Goal: Transaction & Acquisition: Purchase product/service

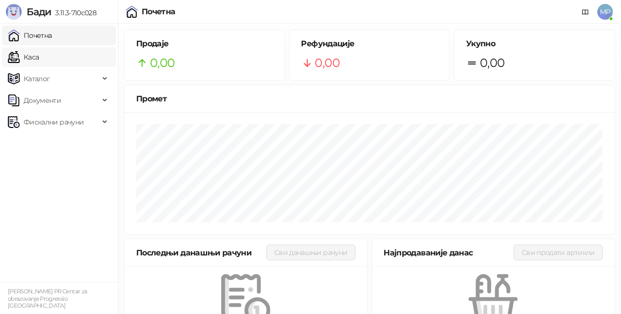
click at [39, 54] on link "Каса" at bounding box center [23, 57] width 31 height 20
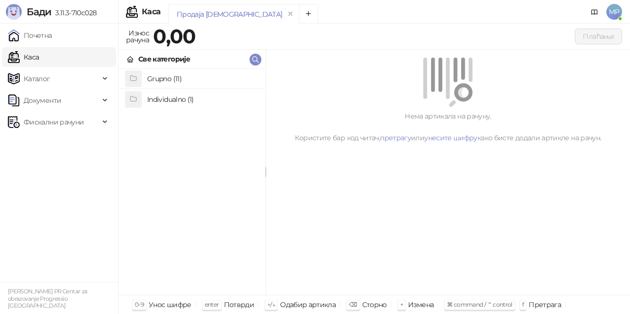
click at [203, 76] on h4 "Grupno (11)" at bounding box center [202, 79] width 110 height 16
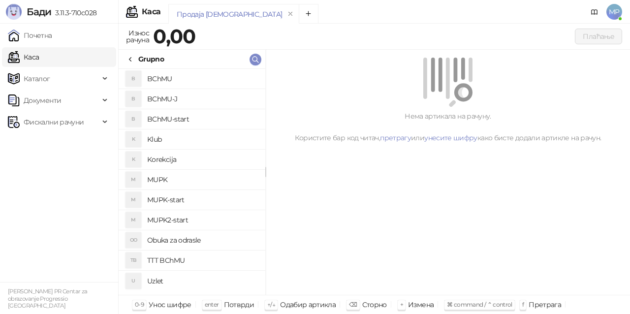
click at [192, 179] on h4 "MUPK" at bounding box center [202, 180] width 110 height 16
click at [201, 118] on h4 "BChMU-start" at bounding box center [202, 119] width 110 height 16
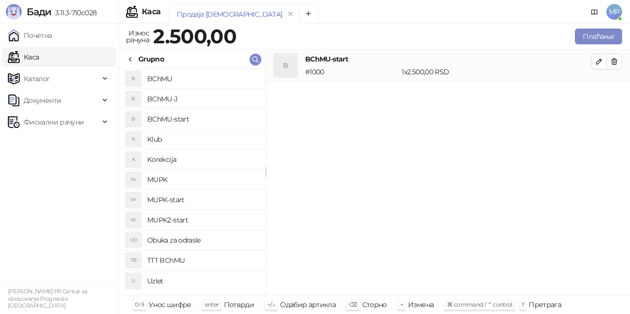
click at [200, 123] on h4 "BChMU-start" at bounding box center [202, 119] width 110 height 16
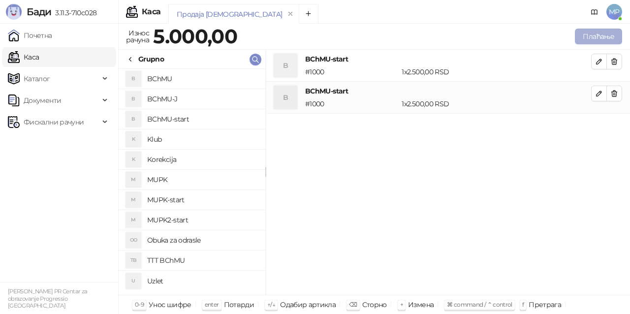
click at [599, 37] on button "Плаћање" at bounding box center [598, 37] width 47 height 16
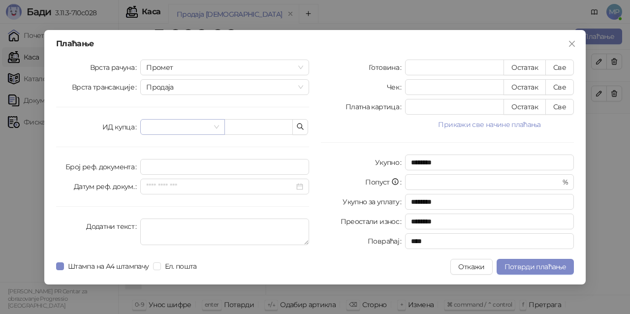
click at [199, 127] on input "search" at bounding box center [177, 127] width 63 height 15
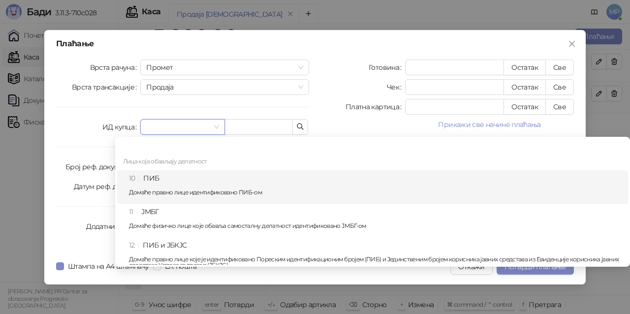
click at [176, 182] on div "10 ПИБ Домаће правно лице идентификовано ПИБ-ом" at bounding box center [375, 187] width 493 height 29
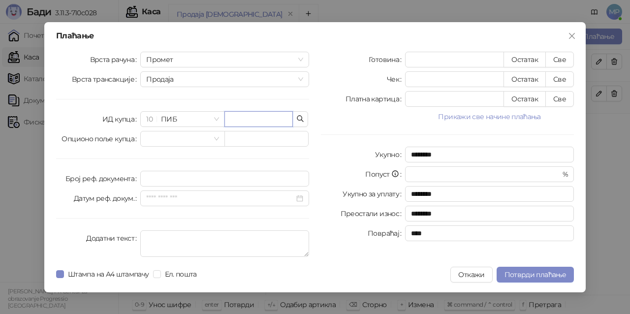
click at [235, 117] on input "text" at bounding box center [258, 119] width 68 height 16
paste input "*********"
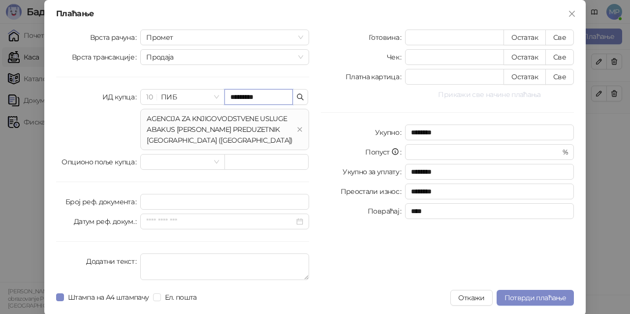
type input "*********"
click at [524, 93] on button "Прикажи све начине плаћања" at bounding box center [489, 95] width 169 height 12
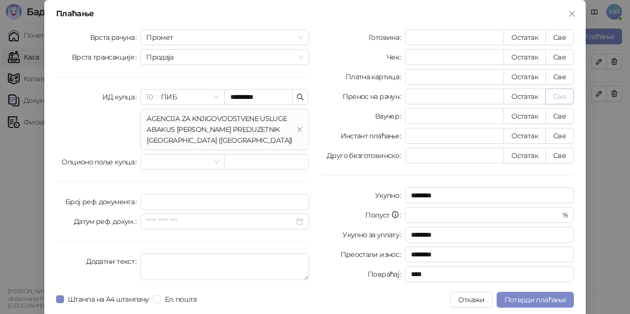
click at [557, 96] on button "Све" at bounding box center [559, 97] width 29 height 16
type input "****"
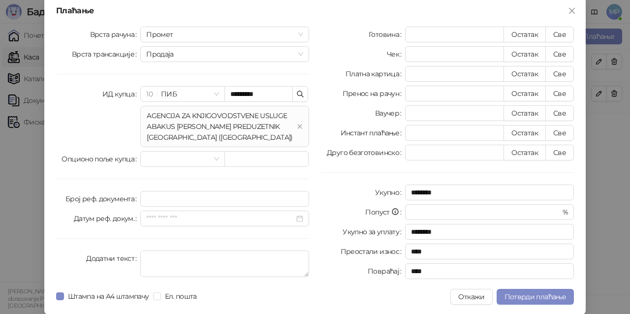
scroll to position [3, 0]
click at [543, 297] on span "Потврди плаћање" at bounding box center [535, 296] width 62 height 9
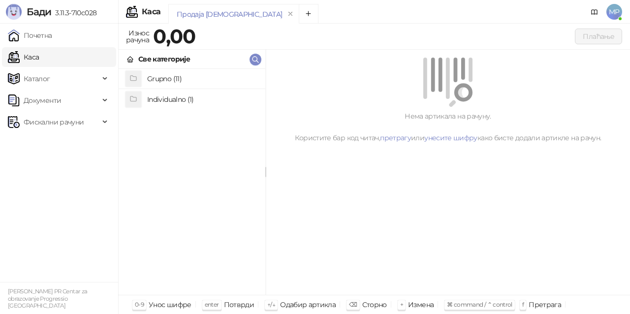
click at [207, 75] on h4 "Grupno (11)" at bounding box center [202, 79] width 110 height 16
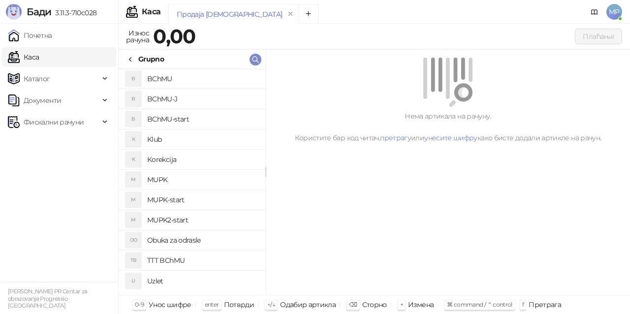
click at [203, 98] on h4 "BChMU-J" at bounding box center [202, 99] width 110 height 16
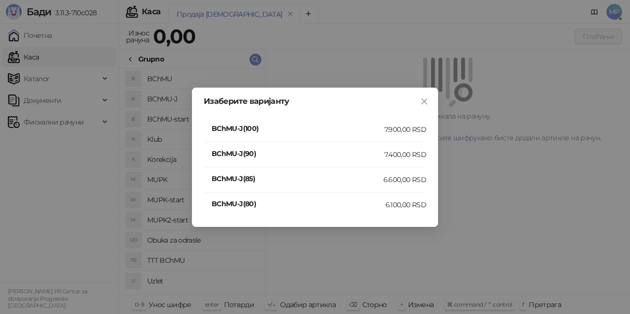
click at [415, 131] on div "7.900,00 RSD" at bounding box center [405, 129] width 42 height 11
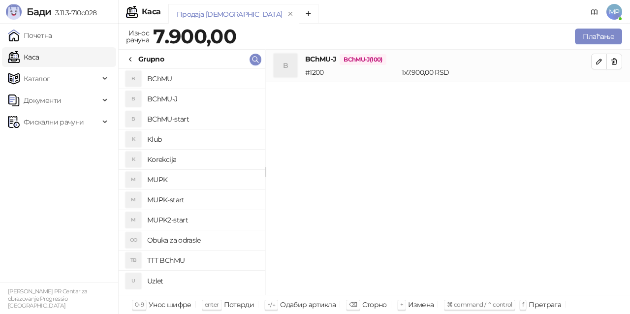
click at [239, 100] on h4 "BChMU-J" at bounding box center [202, 99] width 110 height 16
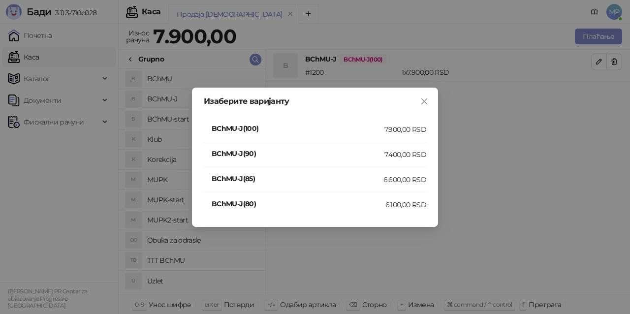
click at [409, 155] on div "7.400,00 RSD" at bounding box center [405, 154] width 42 height 11
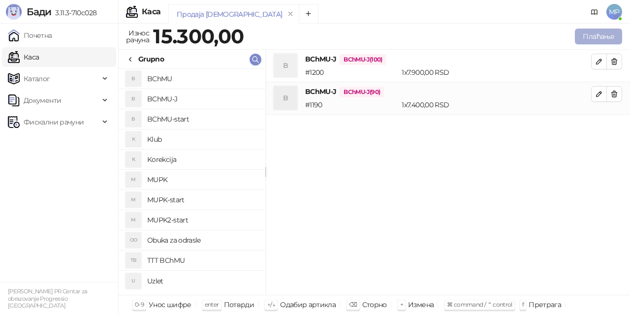
click at [606, 35] on button "Плаћање" at bounding box center [598, 37] width 47 height 16
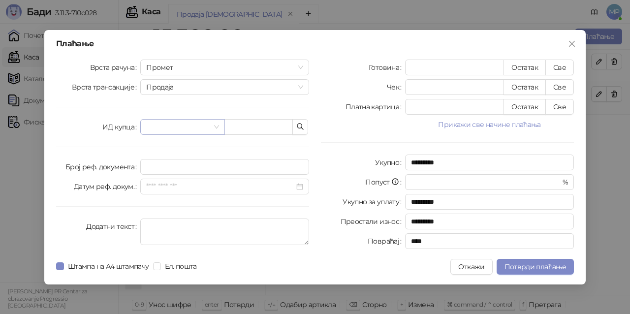
click at [216, 128] on span at bounding box center [182, 127] width 72 height 15
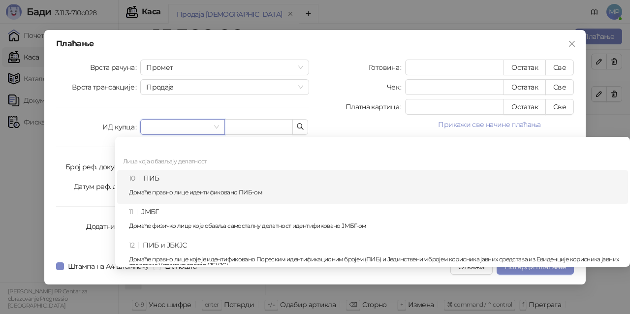
click at [203, 178] on div "10 ПИБ Домаће правно лице идентификовано ПИБ-ом" at bounding box center [375, 187] width 493 height 29
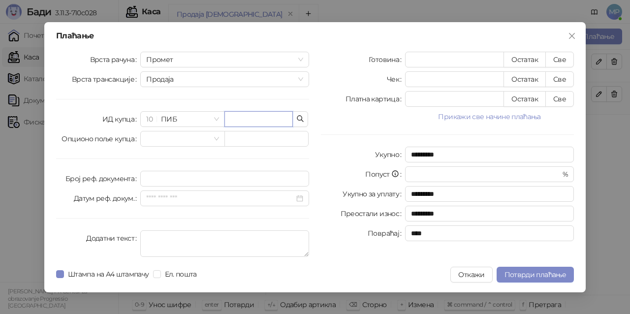
paste input "*********"
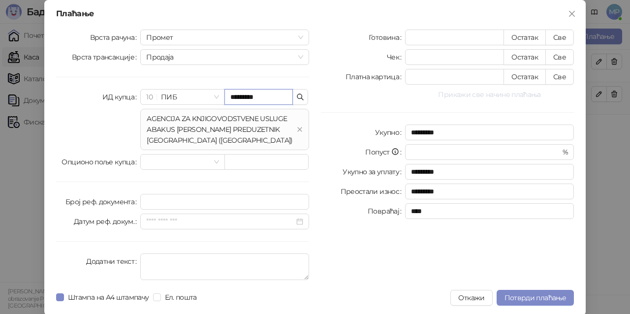
type input "*********"
click at [466, 94] on button "Прикажи све начине плаћања" at bounding box center [489, 95] width 169 height 12
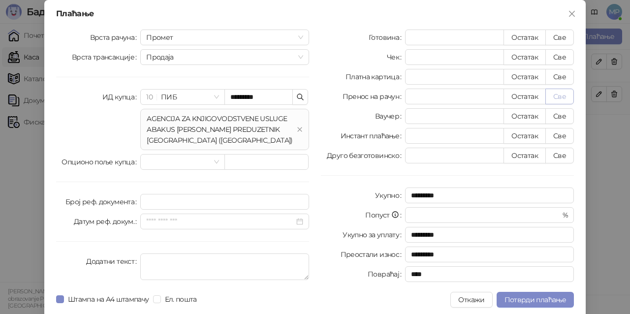
click at [551, 96] on button "Све" at bounding box center [559, 97] width 29 height 16
type input "*****"
type input "****"
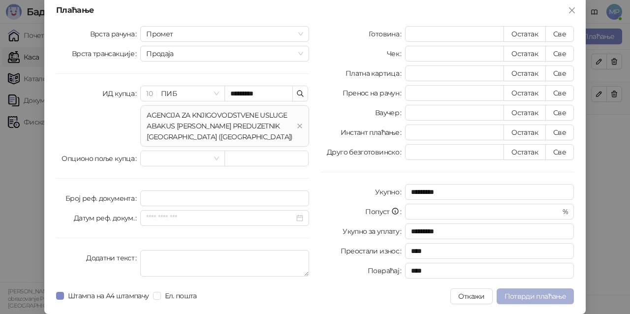
click at [557, 297] on span "Потврди плаћање" at bounding box center [535, 296] width 62 height 9
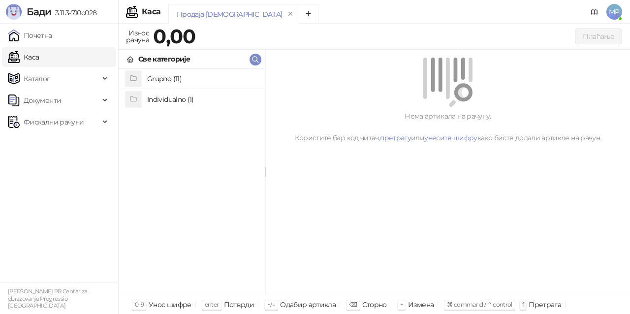
click at [174, 75] on h4 "Grupno (11)" at bounding box center [202, 79] width 110 height 16
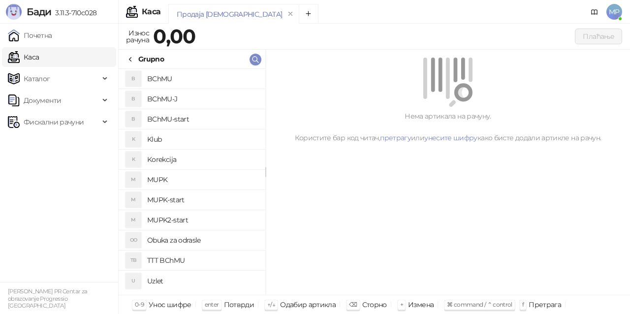
click at [200, 115] on h4 "BChMU-start" at bounding box center [202, 119] width 110 height 16
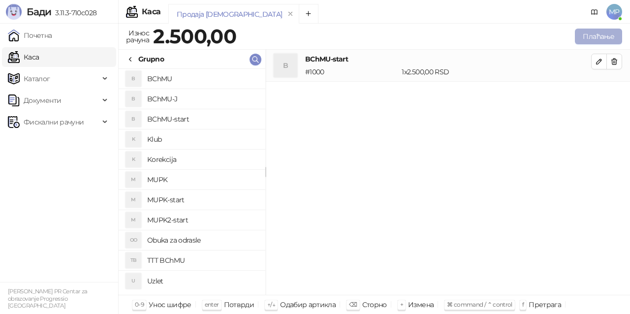
click at [603, 37] on button "Плаћање" at bounding box center [598, 37] width 47 height 16
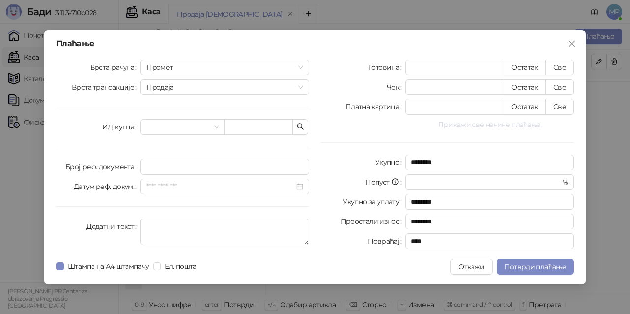
click at [484, 124] on button "Прикажи све начине плаћања" at bounding box center [489, 125] width 169 height 12
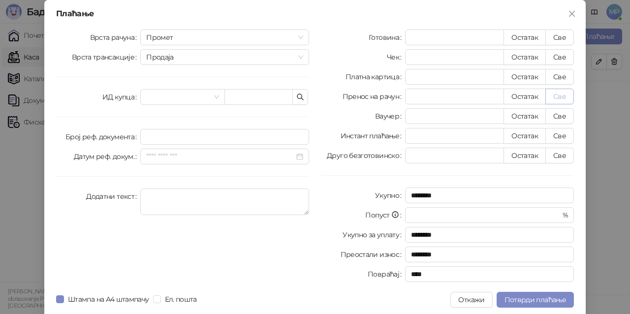
click at [560, 93] on button "Све" at bounding box center [559, 97] width 29 height 16
type input "****"
click at [530, 296] on span "Потврди плаћање" at bounding box center [535, 299] width 62 height 9
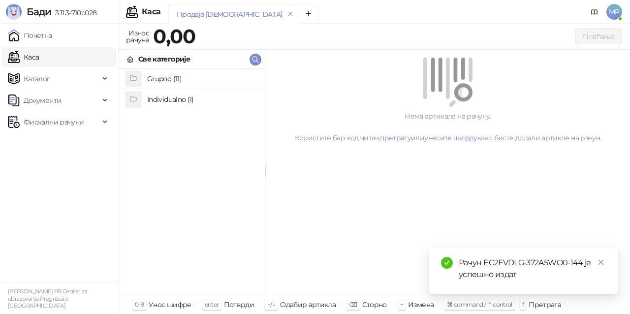
click at [190, 80] on h4 "Grupno (11)" at bounding box center [202, 79] width 110 height 16
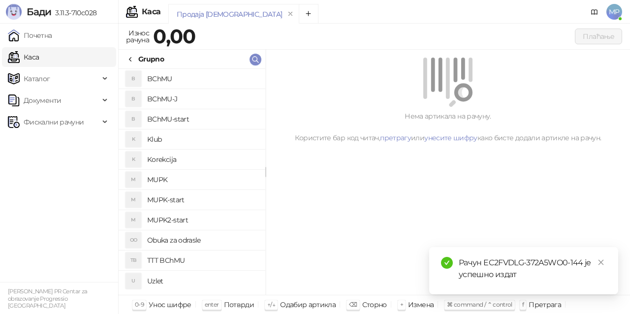
click at [188, 95] on h4 "BChMU-J" at bounding box center [202, 99] width 110 height 16
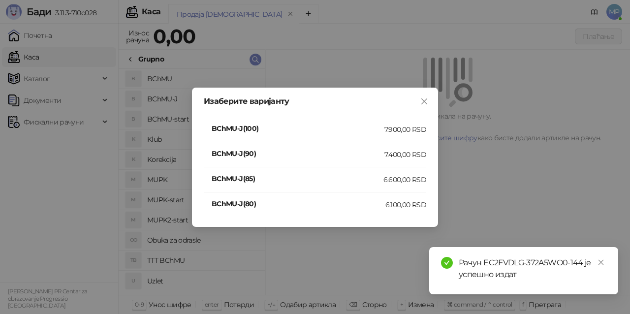
click at [395, 128] on div "7.900,00 RSD" at bounding box center [405, 129] width 42 height 11
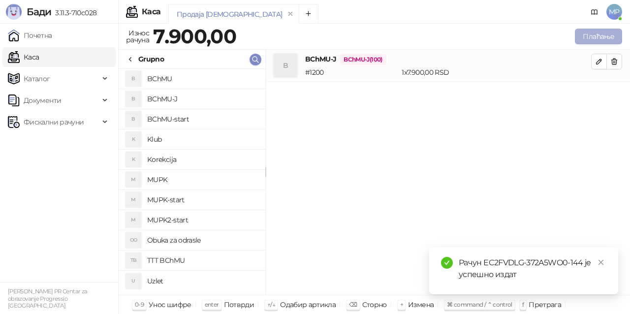
click at [602, 37] on button "Плаћање" at bounding box center [598, 37] width 47 height 16
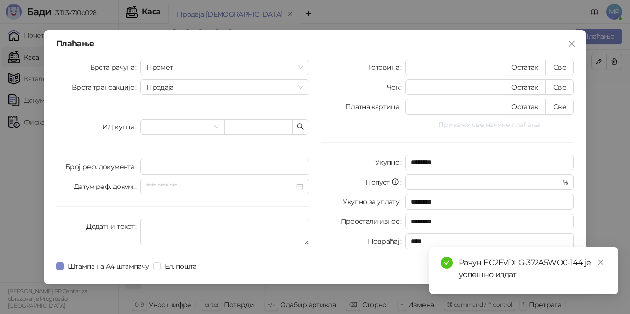
click at [479, 125] on button "Прикажи све начине плаћања" at bounding box center [489, 125] width 169 height 12
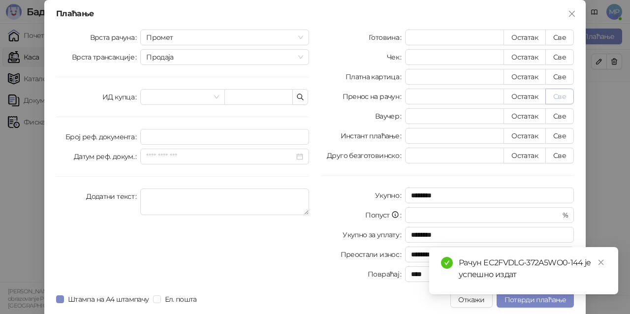
click at [557, 94] on button "Све" at bounding box center [559, 97] width 29 height 16
type input "****"
click at [604, 264] on link "Close" at bounding box center [600, 262] width 11 height 11
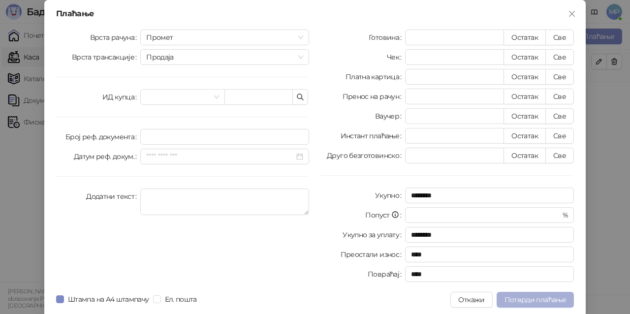
click at [546, 300] on span "Потврди плаћање" at bounding box center [535, 299] width 62 height 9
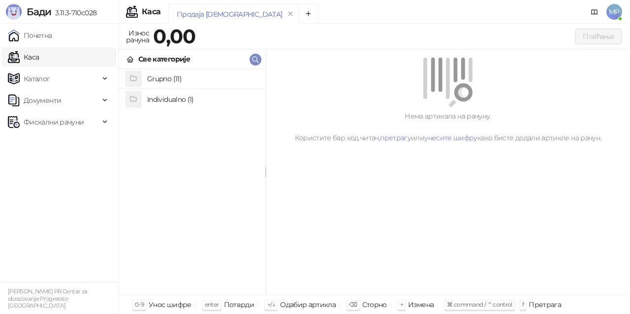
drag, startPoint x: 318, startPoint y: 218, endPoint x: 375, endPoint y: 189, distance: 64.3
click at [318, 218] on div "Нема артикала на рачуну. Користите бар код читач, претрагу или унесите шифру ка…" at bounding box center [448, 173] width 364 height 246
